Goal: Task Accomplishment & Management: Use online tool/utility

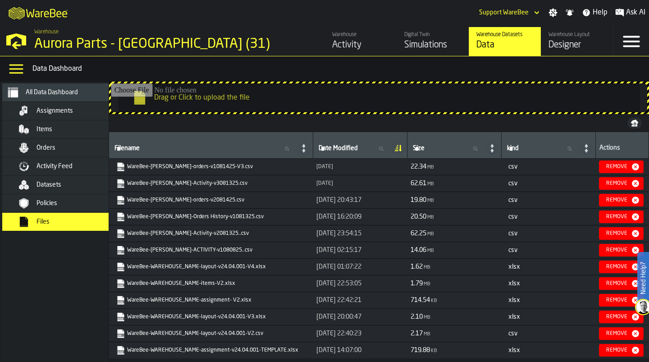
scroll to position [47, 0]
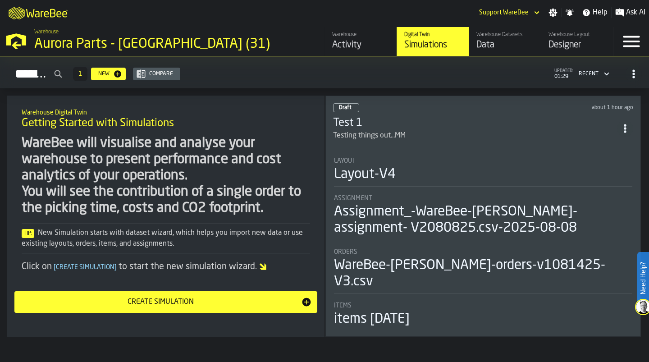
click at [143, 40] on div "Aurora Parts - [GEOGRAPHIC_DATA] (31)" at bounding box center [155, 44] width 243 height 16
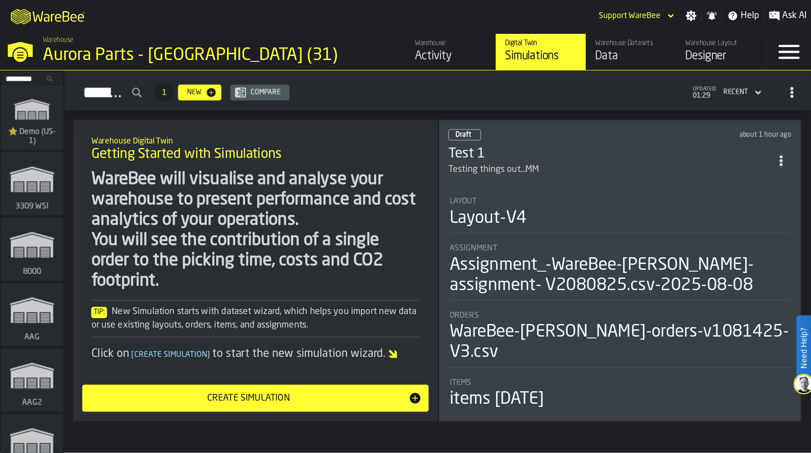
scroll to position [10720, 0]
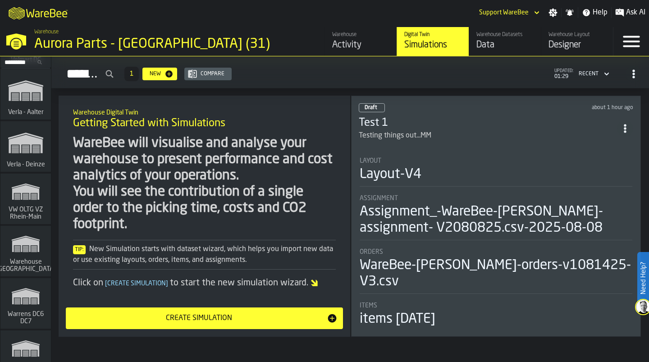
click at [27, 199] on rect "link-to-/wh/i/44979e6c-6f66-405e-9874-c1e29f02a54a/simulations" at bounding box center [26, 199] width 6 height 0
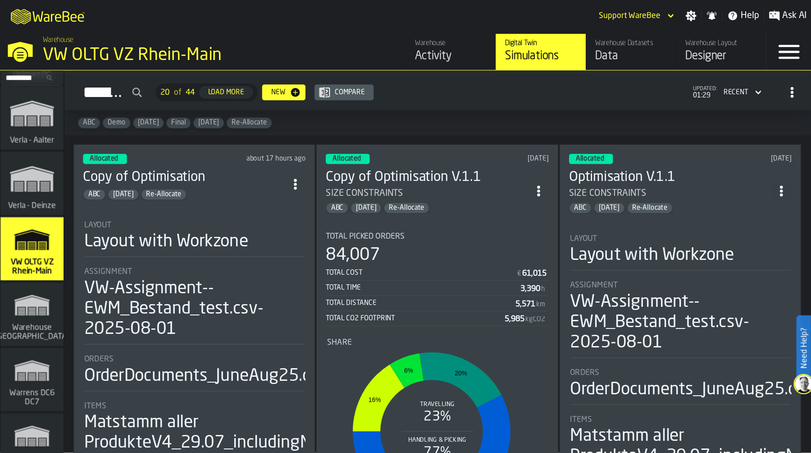
scroll to position [10720, 0]
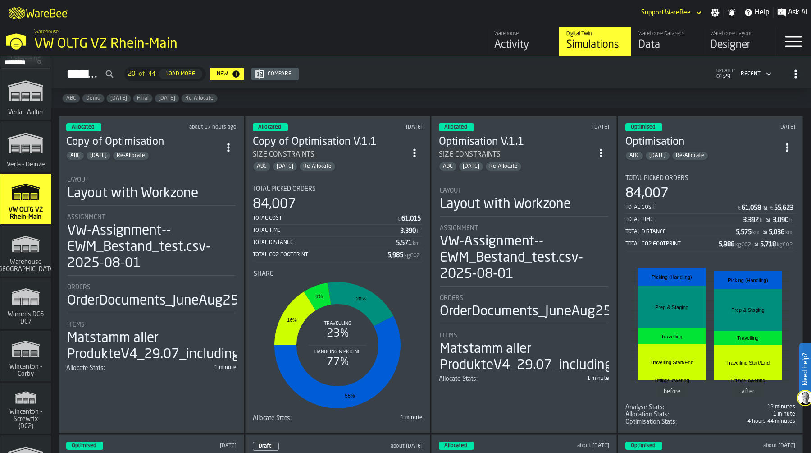
click at [487, 206] on div "Layout with Workzone" at bounding box center [505, 204] width 131 height 16
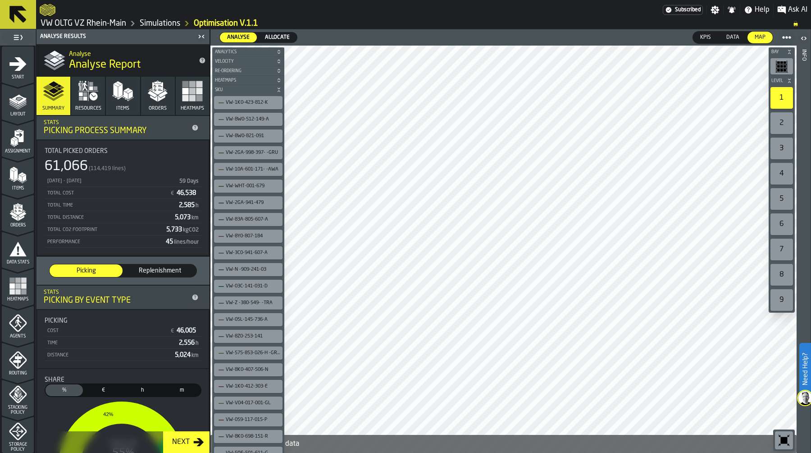
click at [272, 36] on span "Allocate" at bounding box center [277, 37] width 32 height 8
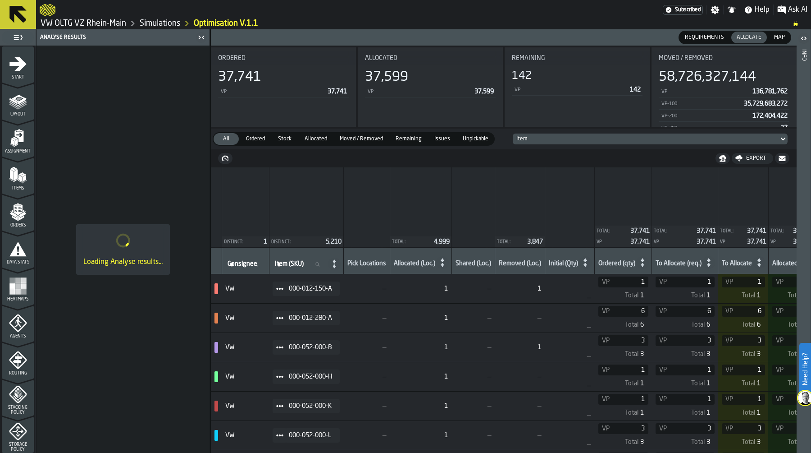
click at [167, 25] on link "Simulations" at bounding box center [160, 23] width 41 height 10
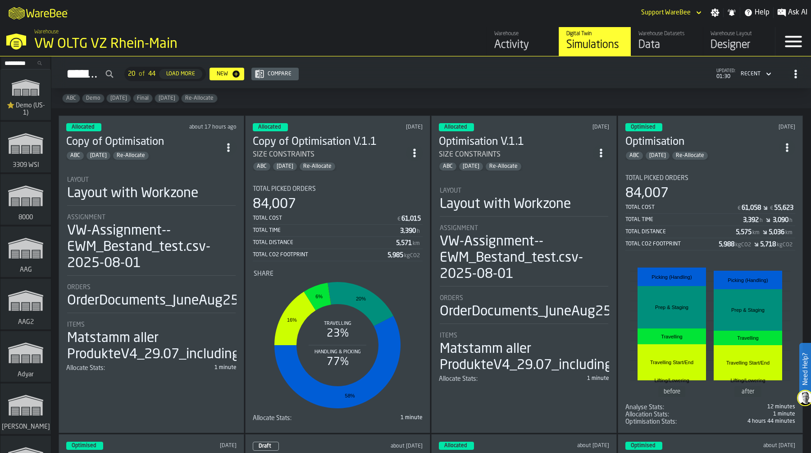
click at [348, 183] on section "Total Picked Orders 84,007 Total Cost € 61,015 Total Time 3,390 h Total Distanc…" at bounding box center [338, 299] width 170 height 243
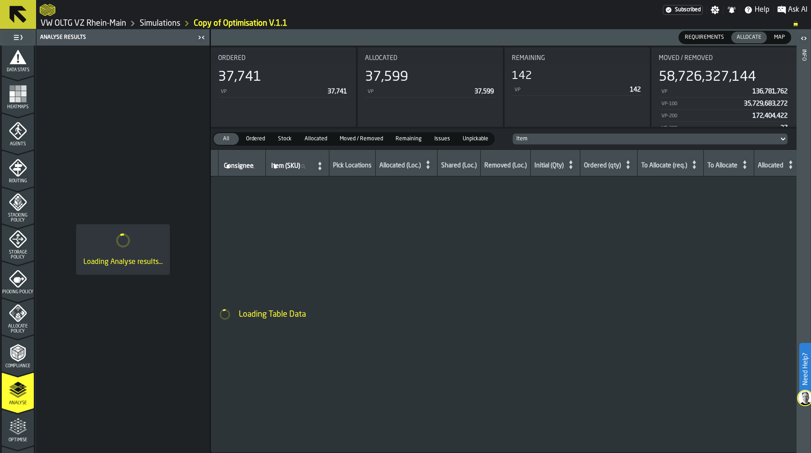
scroll to position [258, 0]
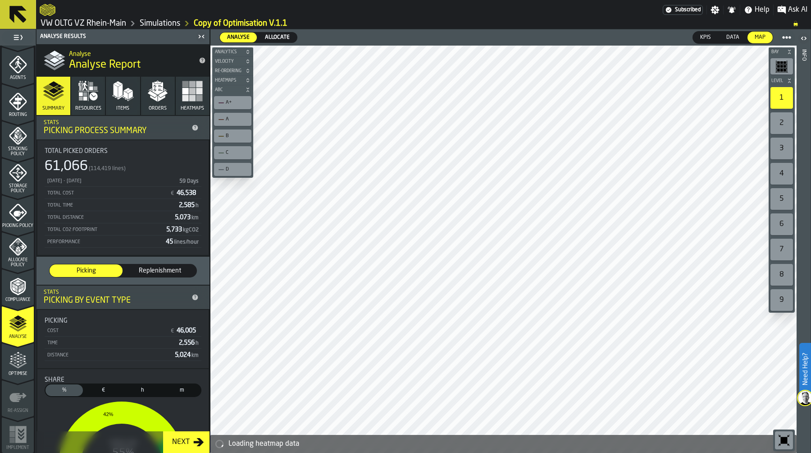
click at [279, 34] on span "Allocate" at bounding box center [277, 37] width 32 height 8
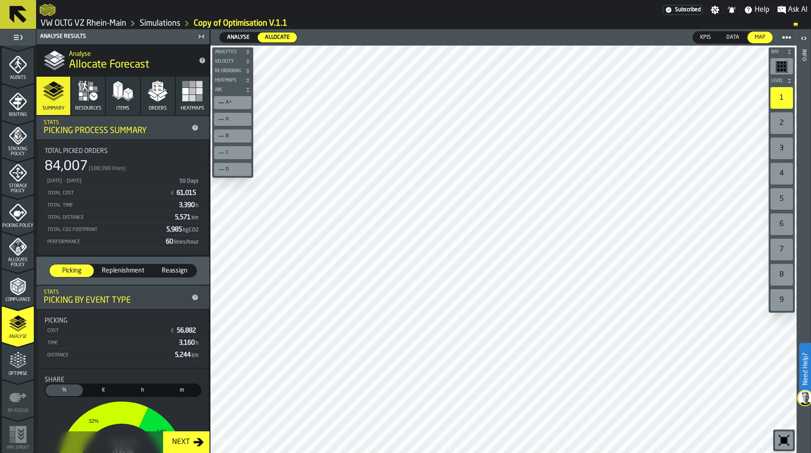
click at [18, 244] on icon "menu Allocate Policy" at bounding box center [18, 247] width 18 height 18
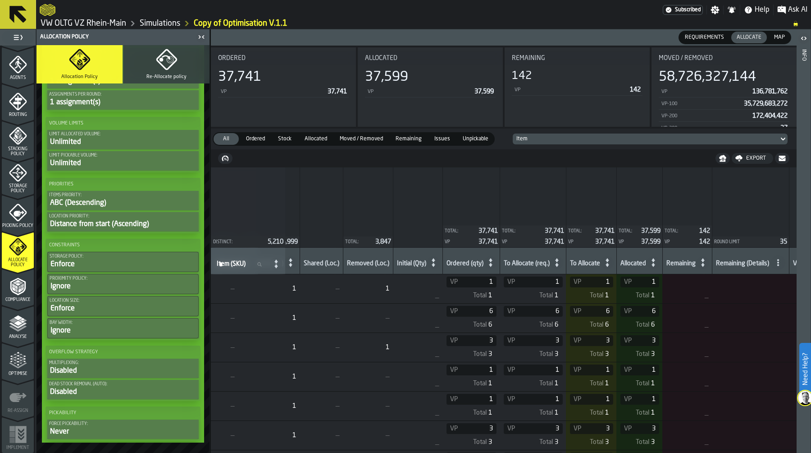
scroll to position [0, 143]
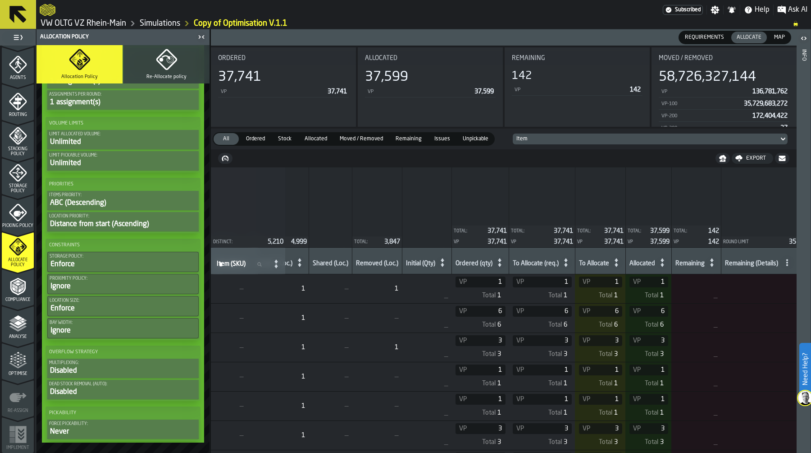
click at [17, 326] on polyline "menu Analyse" at bounding box center [18, 325] width 18 height 6
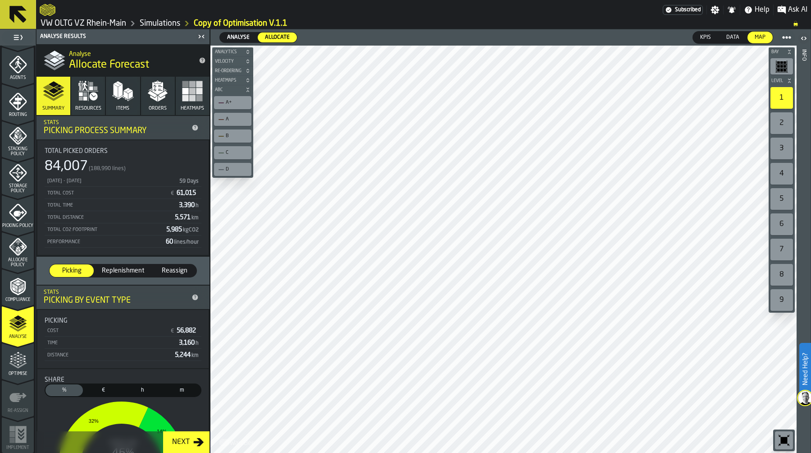
click at [16, 286] on icon "menu Compliance" at bounding box center [18, 286] width 18 height 18
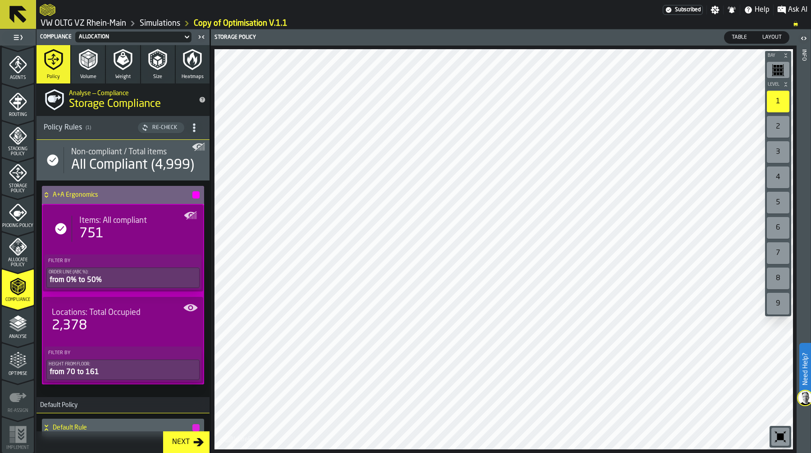
click at [18, 362] on icon "menu Optimise" at bounding box center [18, 360] width 18 height 18
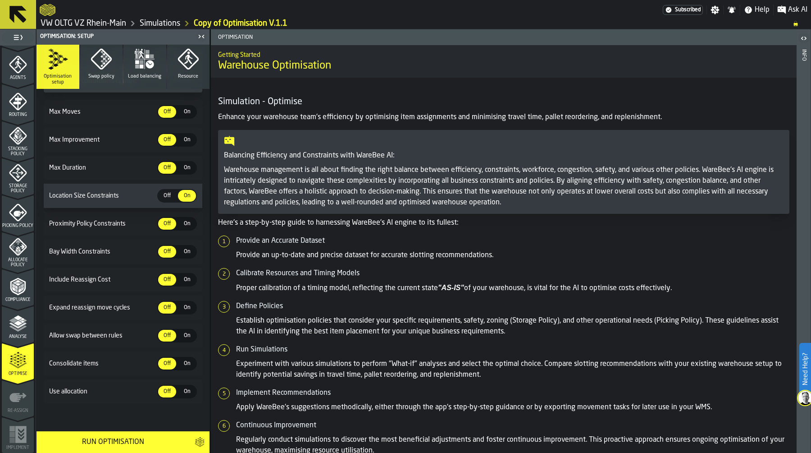
scroll to position [156, 0]
click at [183, 362] on span "On" at bounding box center [187, 390] width 14 height 8
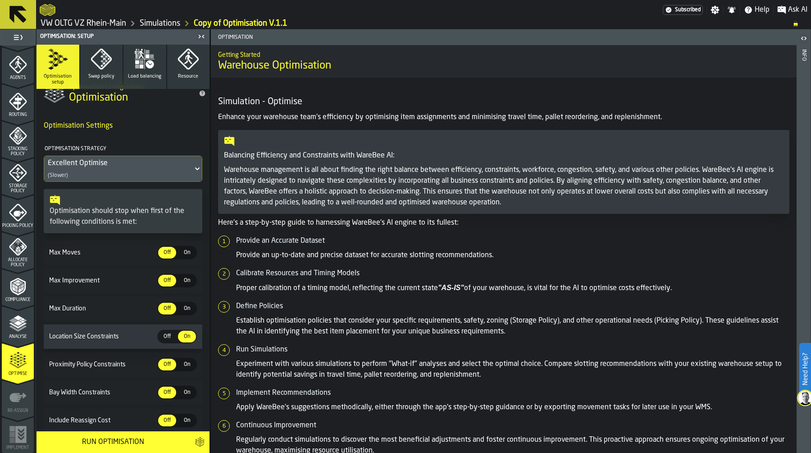
scroll to position [0, 0]
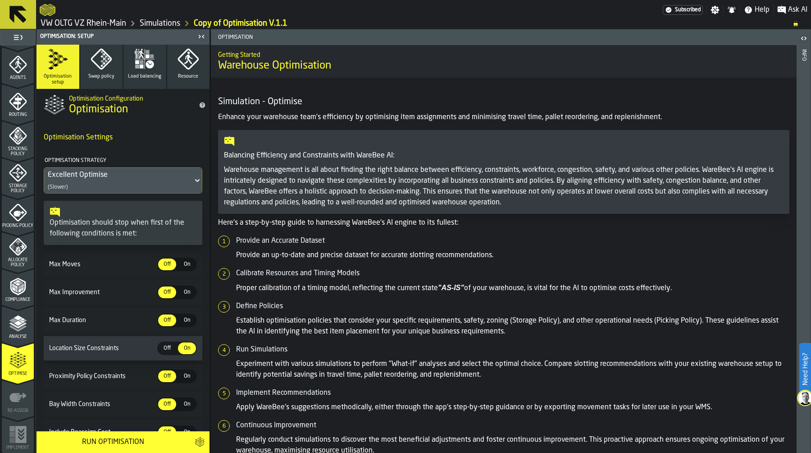
click at [97, 59] on icon "button" at bounding box center [102, 59] width 22 height 22
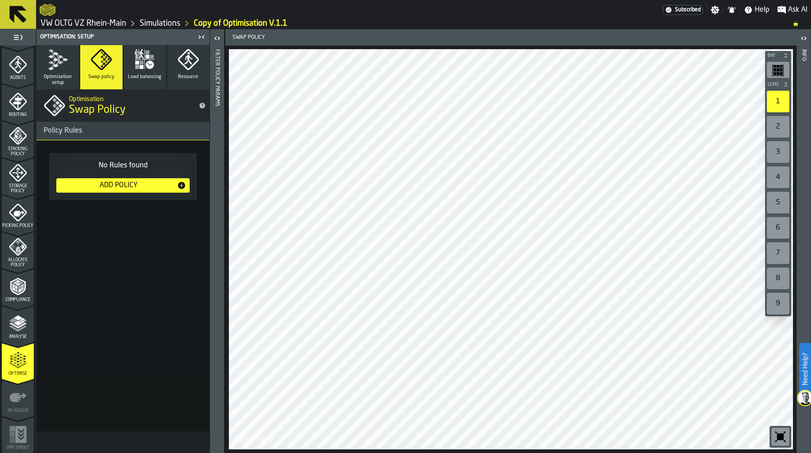
click at [131, 66] on button "Load balancing" at bounding box center [145, 67] width 43 height 44
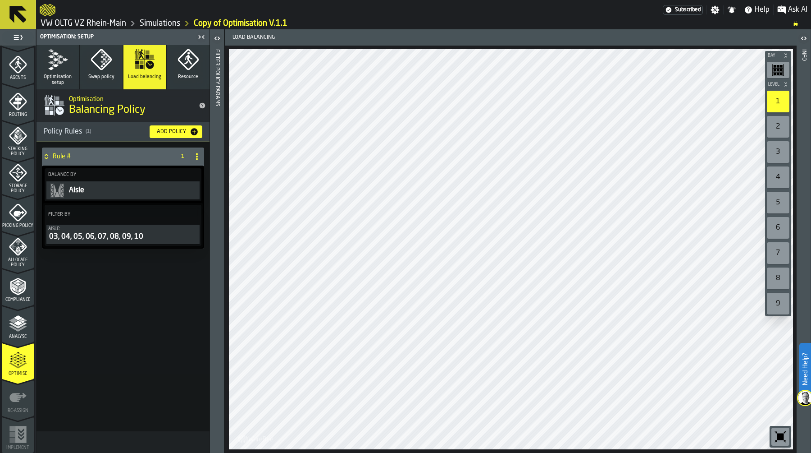
click at [65, 70] on button "Optimisation setup" at bounding box center [58, 67] width 43 height 44
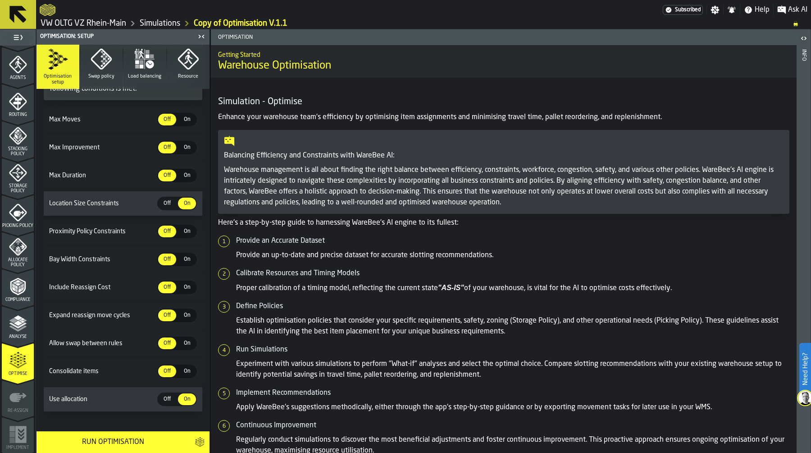
scroll to position [156, 0]
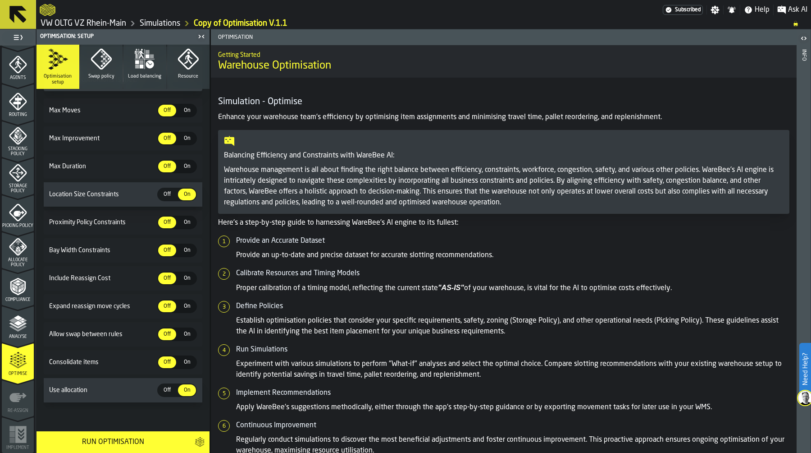
click at [120, 362] on div "Run Optimisation" at bounding box center [113, 441] width 142 height 11
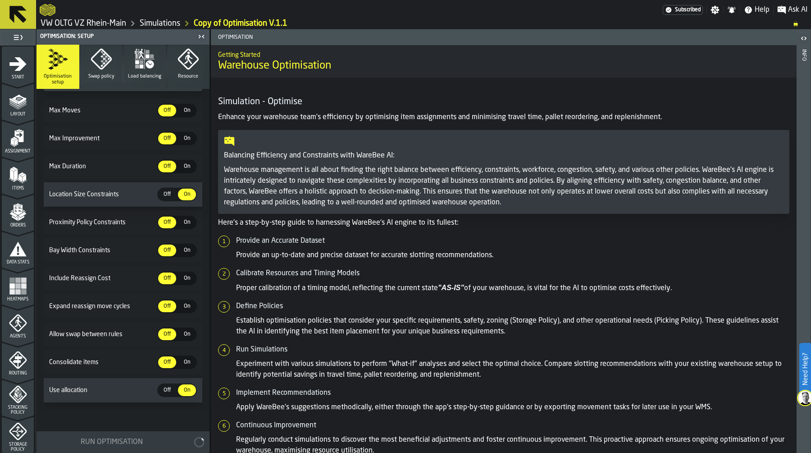
click at [13, 70] on icon "menu Start" at bounding box center [18, 64] width 18 height 18
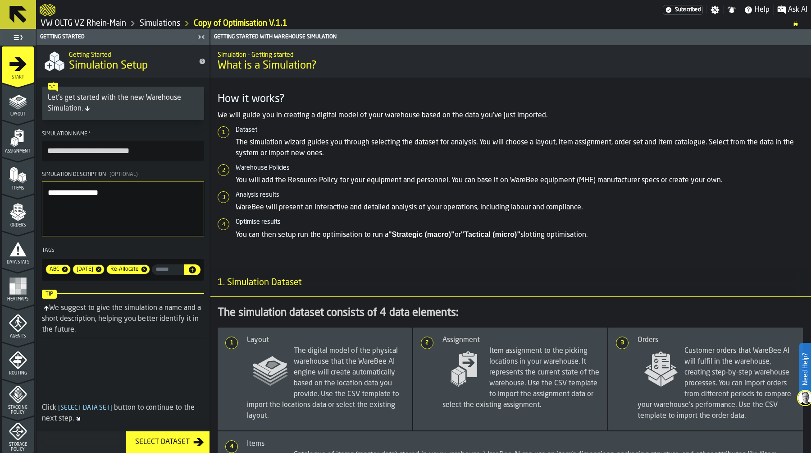
drag, startPoint x: 76, startPoint y: 150, endPoint x: 40, endPoint y: 151, distance: 36.5
click at [40, 151] on section "**********" at bounding box center [123, 205] width 173 height 157
click at [128, 154] on input "**********" at bounding box center [123, 151] width 162 height 20
type input "**********"
click at [165, 20] on link "Simulations" at bounding box center [160, 23] width 41 height 10
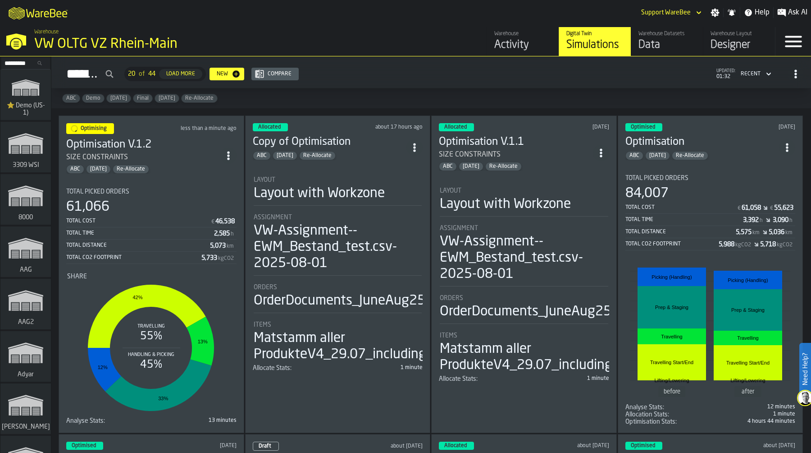
click at [419, 143] on icon "ItemListCard-DashboardItemContainer" at bounding box center [414, 147] width 9 height 9
click at [398, 180] on div "Delete" at bounding box center [395, 185] width 47 height 11
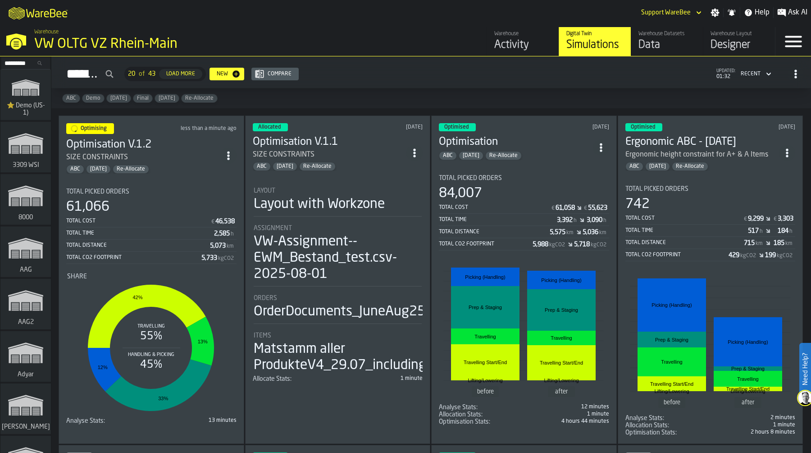
click at [417, 150] on icon "ItemListCard-DashboardItemContainer" at bounding box center [414, 152] width 9 height 9
click at [400, 187] on div "Delete" at bounding box center [395, 190] width 47 height 11
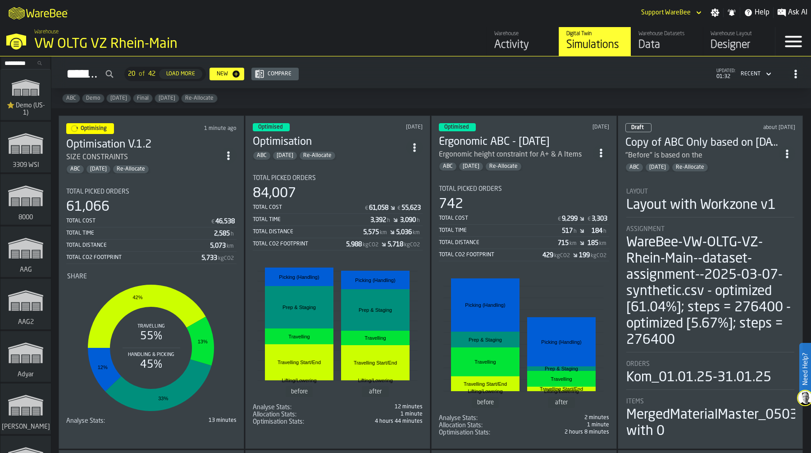
click at [649, 156] on circle "ItemListCard-DashboardItemContainer" at bounding box center [787, 157] width 2 height 2
click at [649, 190] on div "Delete" at bounding box center [766, 191] width 47 height 11
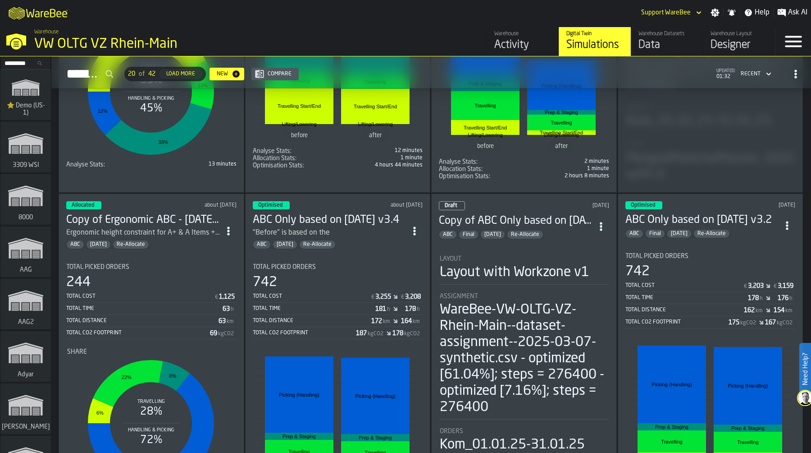
scroll to position [274, 0]
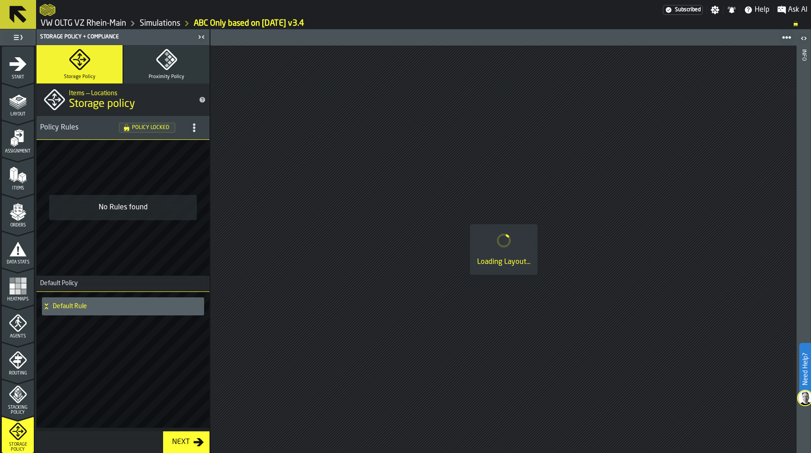
click at [122, 23] on link "VW OLTG VZ Rhein-Main" at bounding box center [84, 23] width 86 height 10
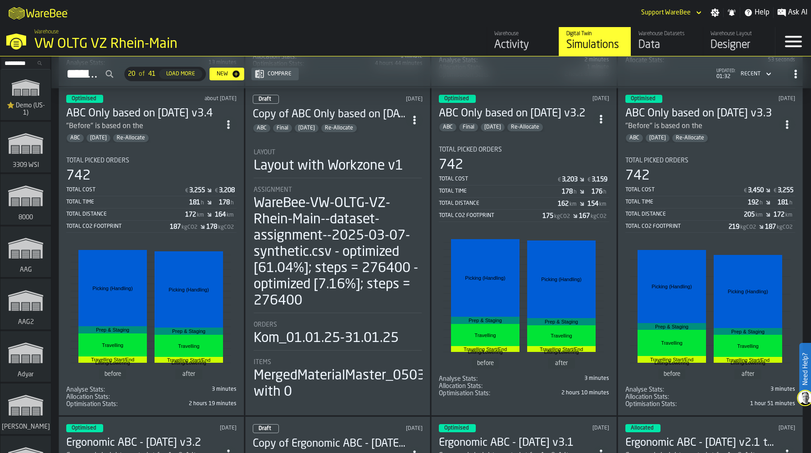
scroll to position [356, 0]
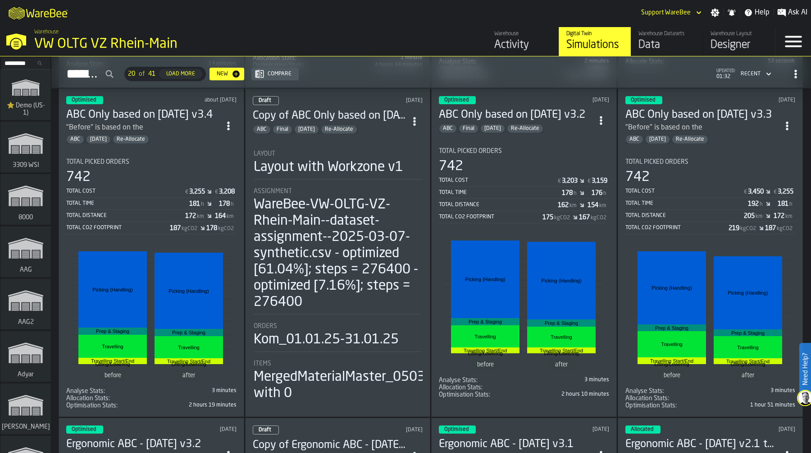
click at [416, 120] on circle "ItemListCard-DashboardItemContainer" at bounding box center [414, 121] width 2 height 2
click at [408, 161] on div "Delete" at bounding box center [395, 159] width 47 height 11
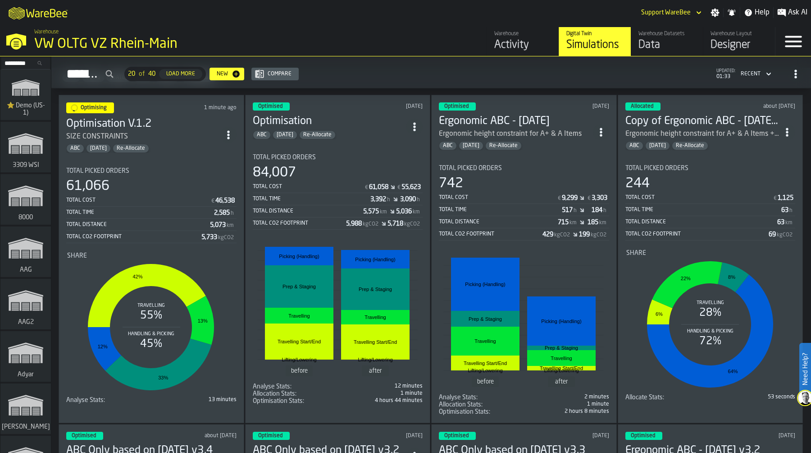
scroll to position [0, 0]
